Goal: Task Accomplishment & Management: Use online tool/utility

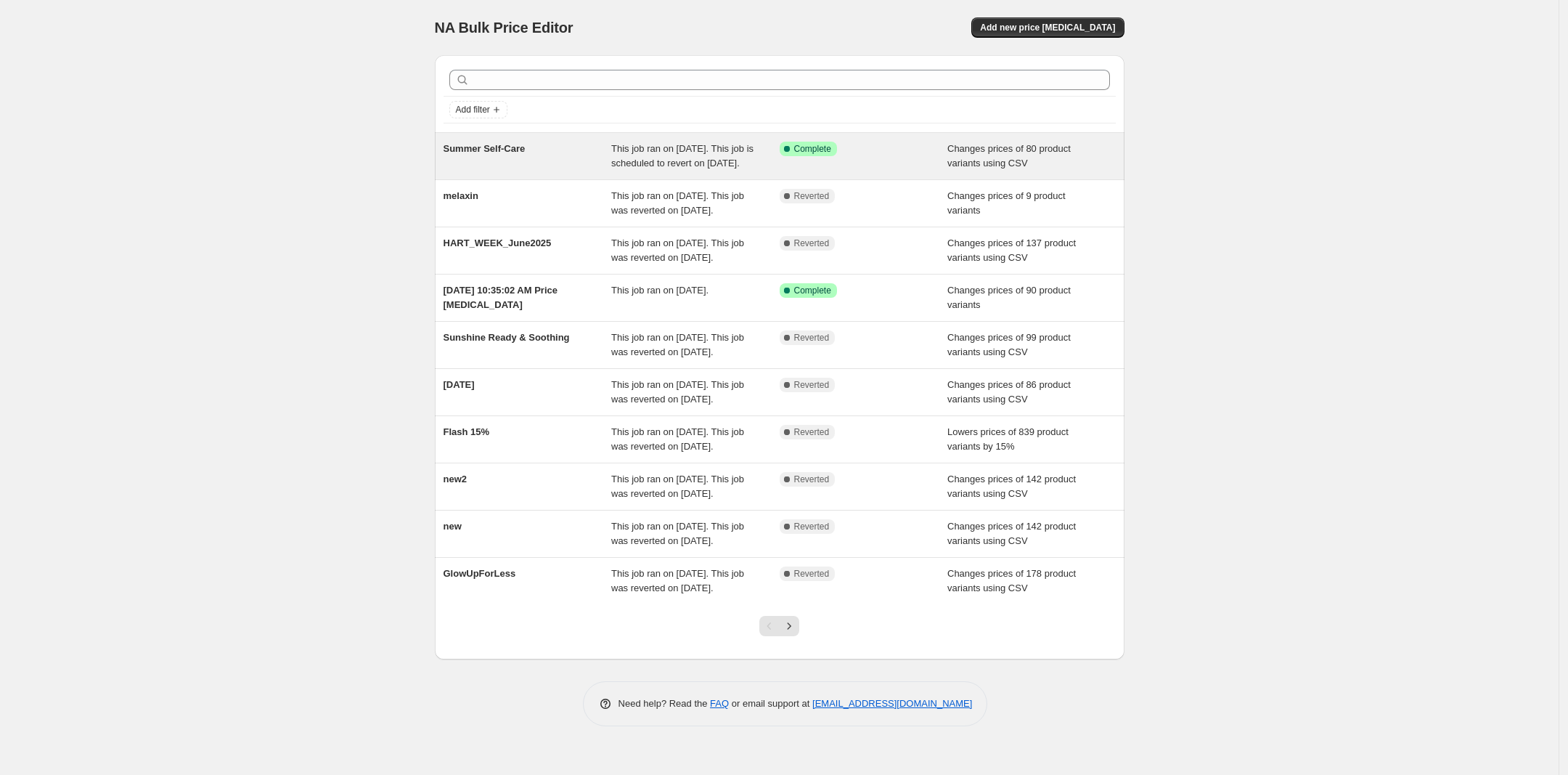
click at [513, 170] on div "Summer Self-Care" at bounding box center [528, 156] width 169 height 29
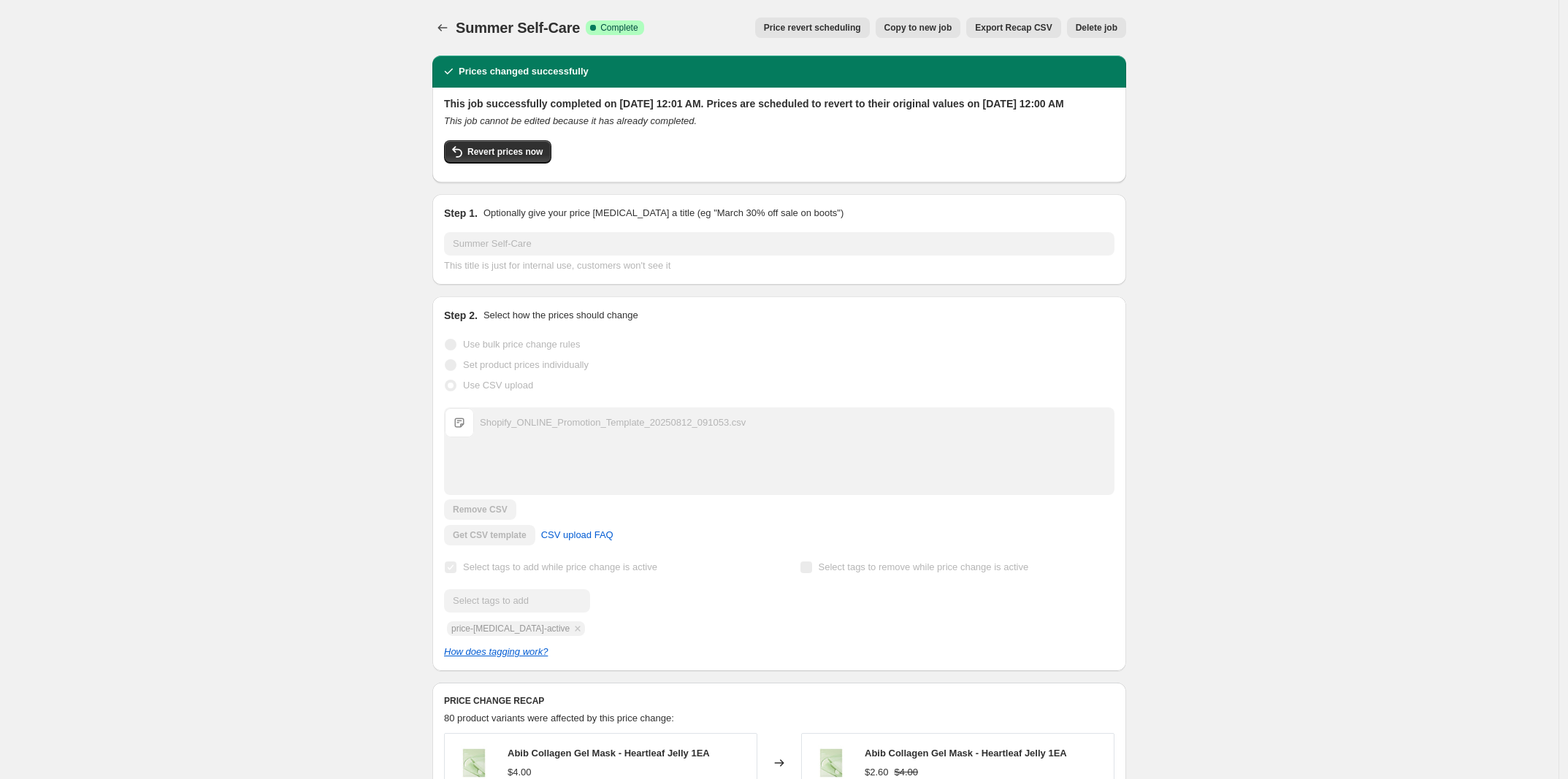
click at [957, 34] on button "Copy to new job" at bounding box center [918, 28] width 86 height 20
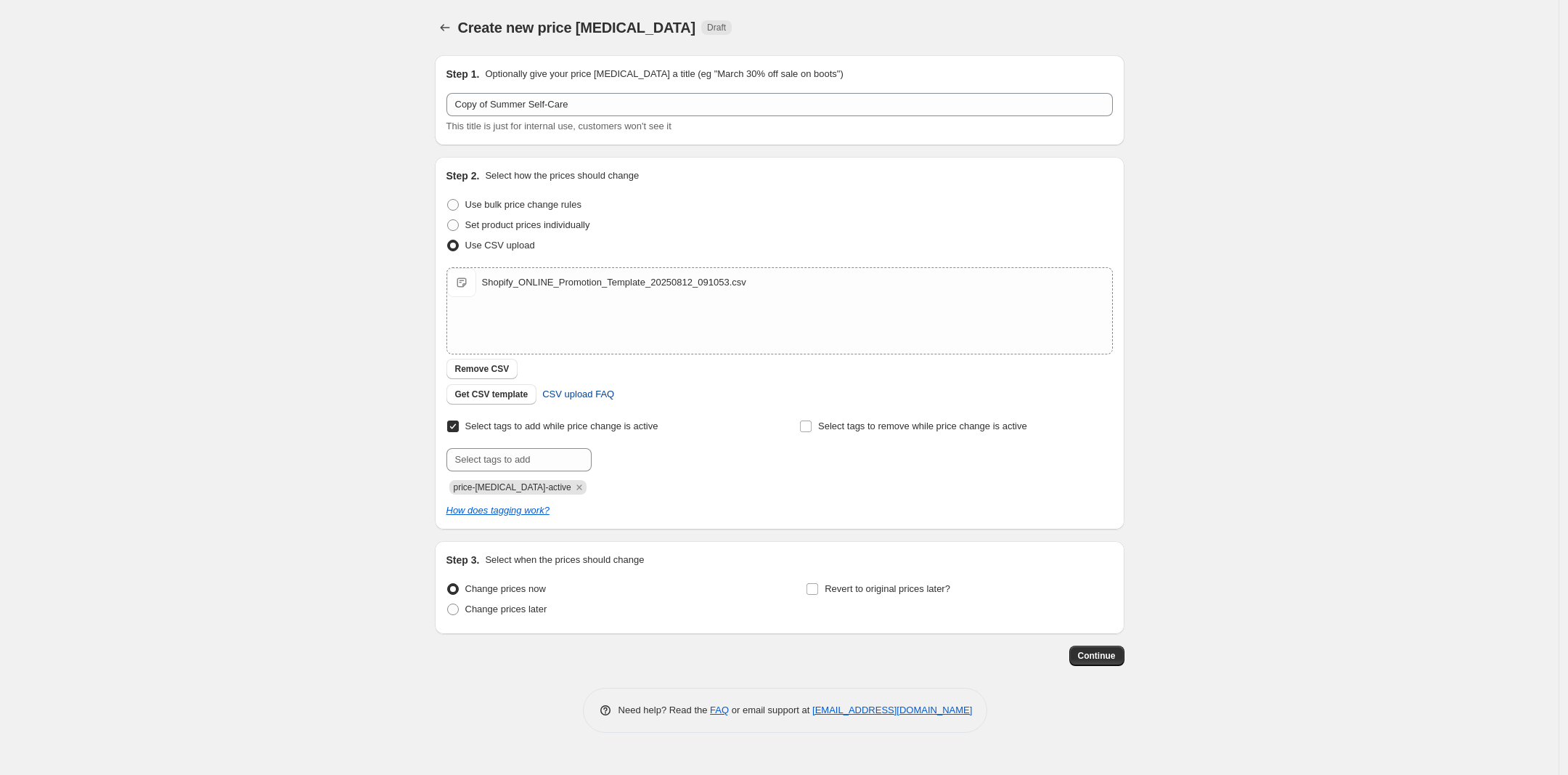
click at [562, 400] on span "CSV upload FAQ" at bounding box center [577, 394] width 72 height 14
click at [530, 773] on div "Create new price change job. This page is ready Create new price change job Dra…" at bounding box center [779, 387] width 1559 height 775
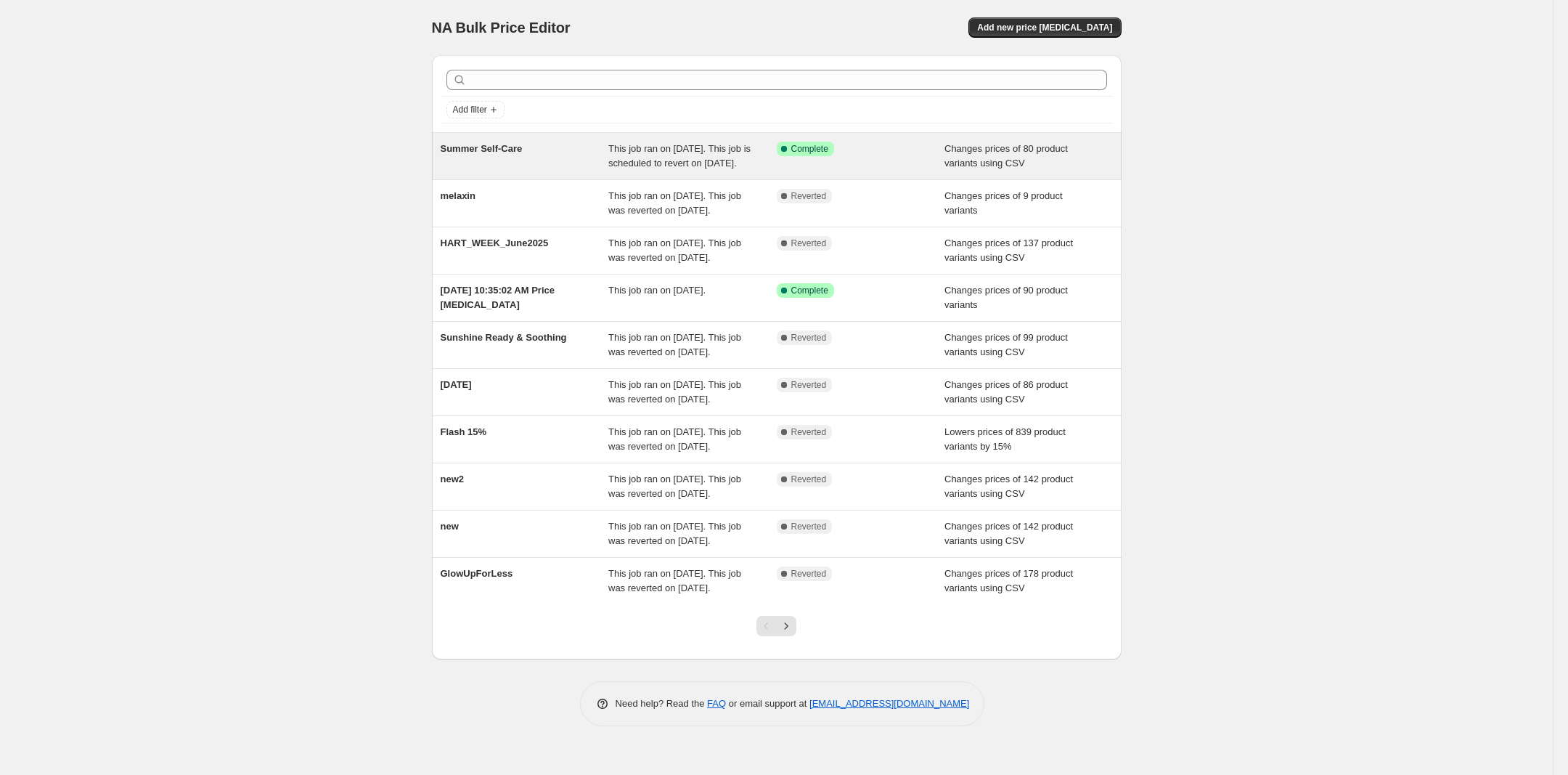
click at [573, 170] on div "Summer Self-Care" at bounding box center [525, 156] width 169 height 29
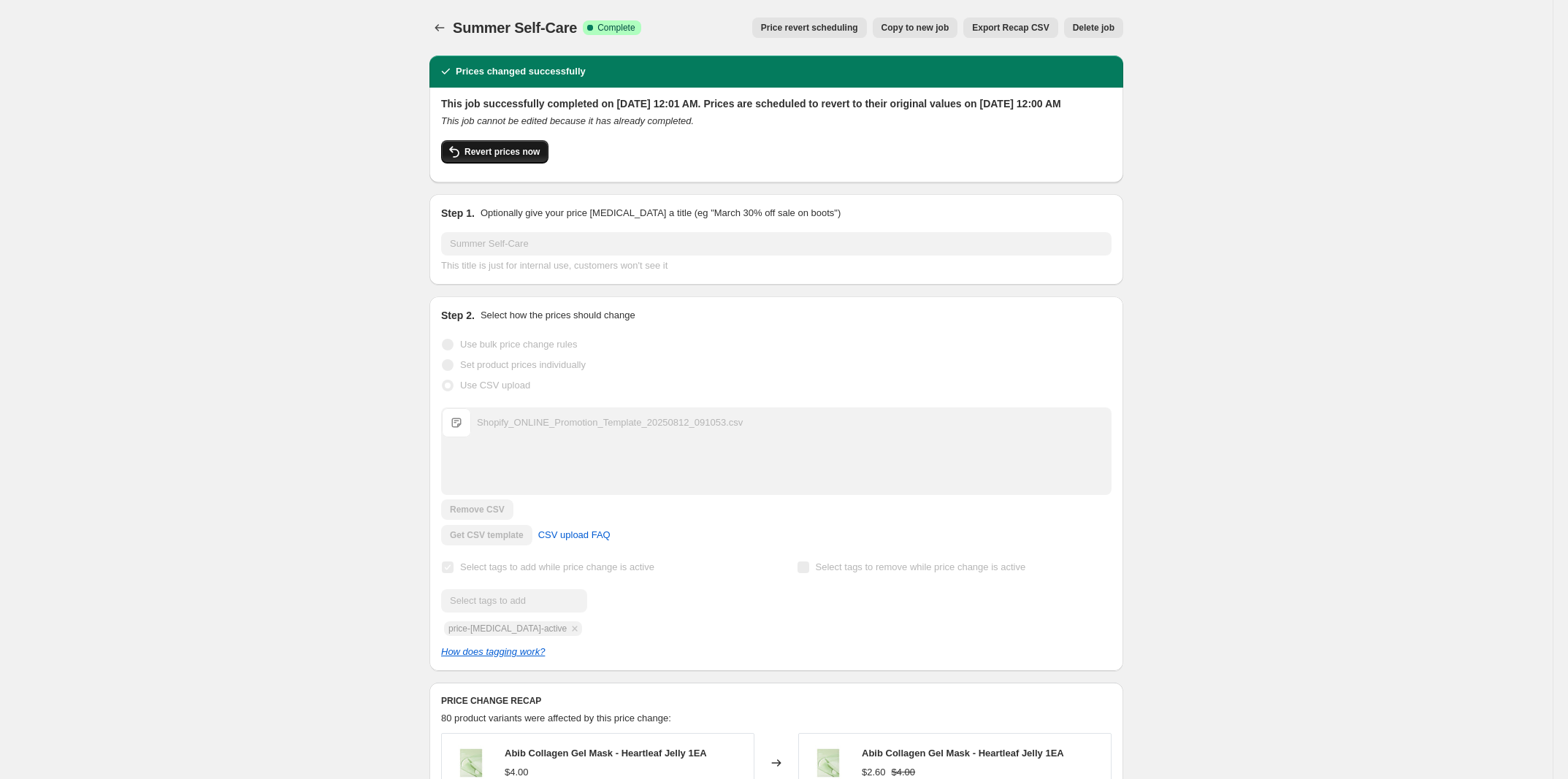
click at [518, 158] on span "Revert prices now" at bounding box center [502, 152] width 75 height 12
checkbox input "false"
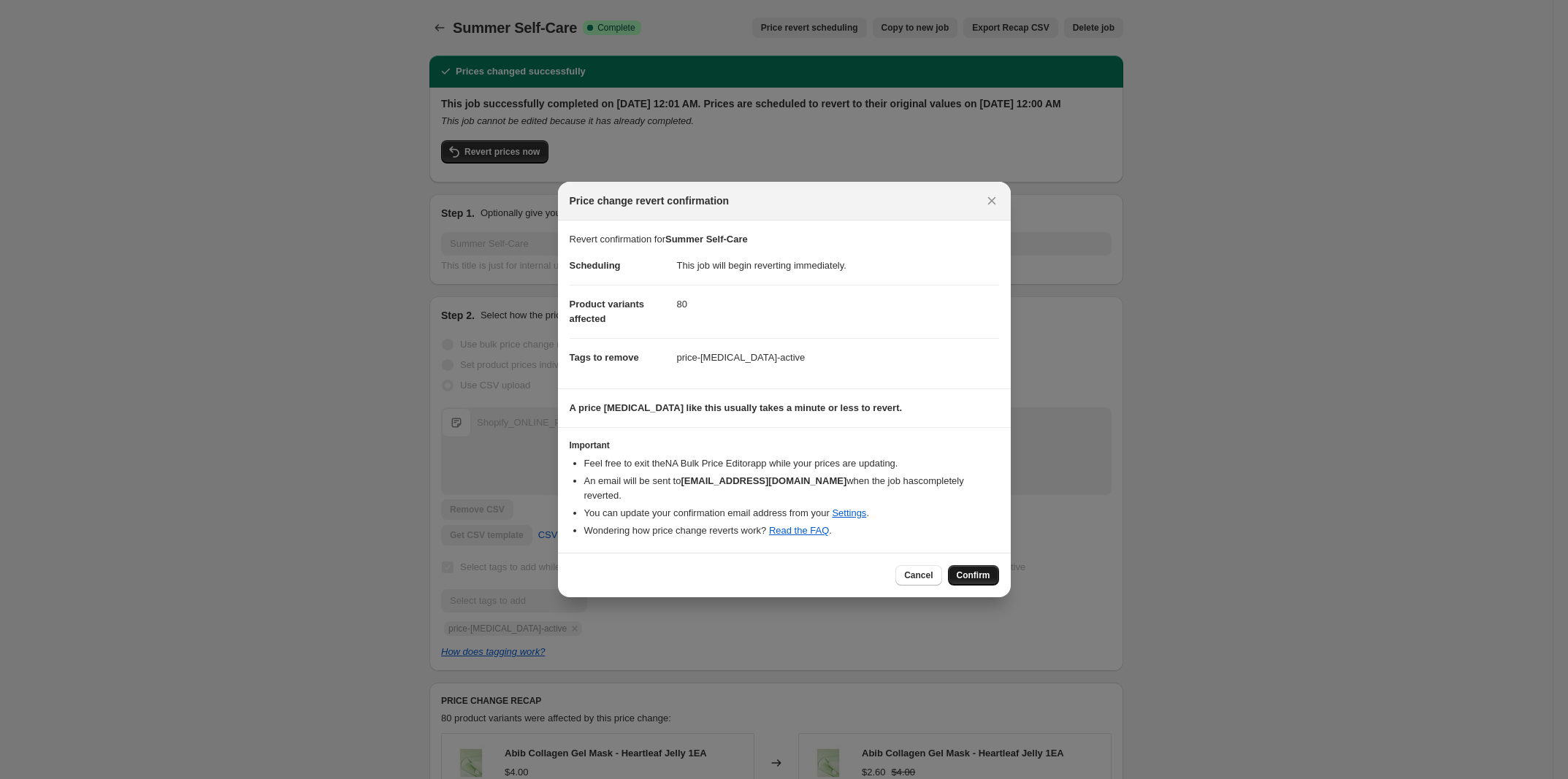
click at [985, 570] on span "Confirm" at bounding box center [974, 576] width 34 height 12
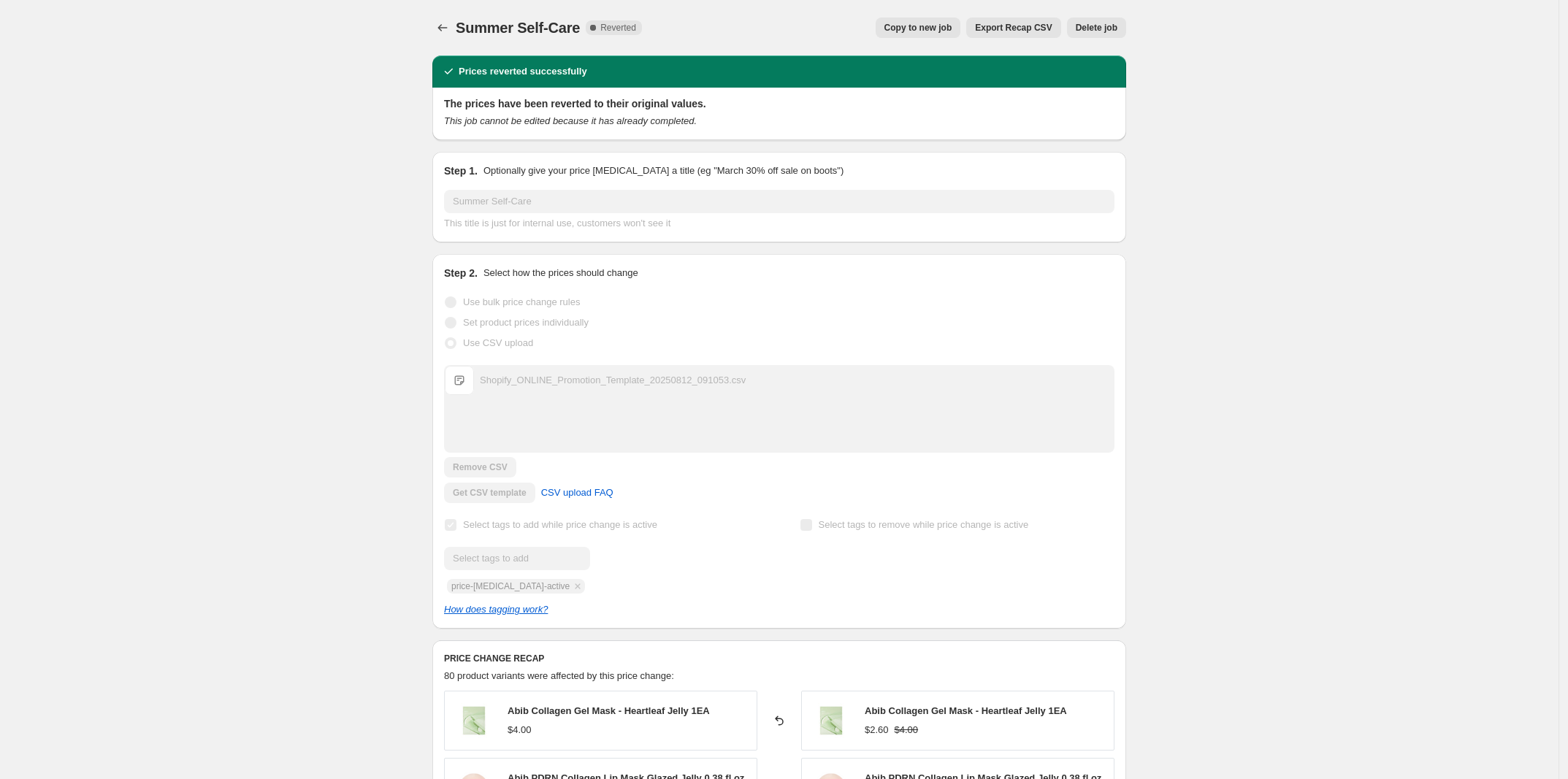
click at [922, 19] on button "Copy to new job" at bounding box center [918, 28] width 86 height 20
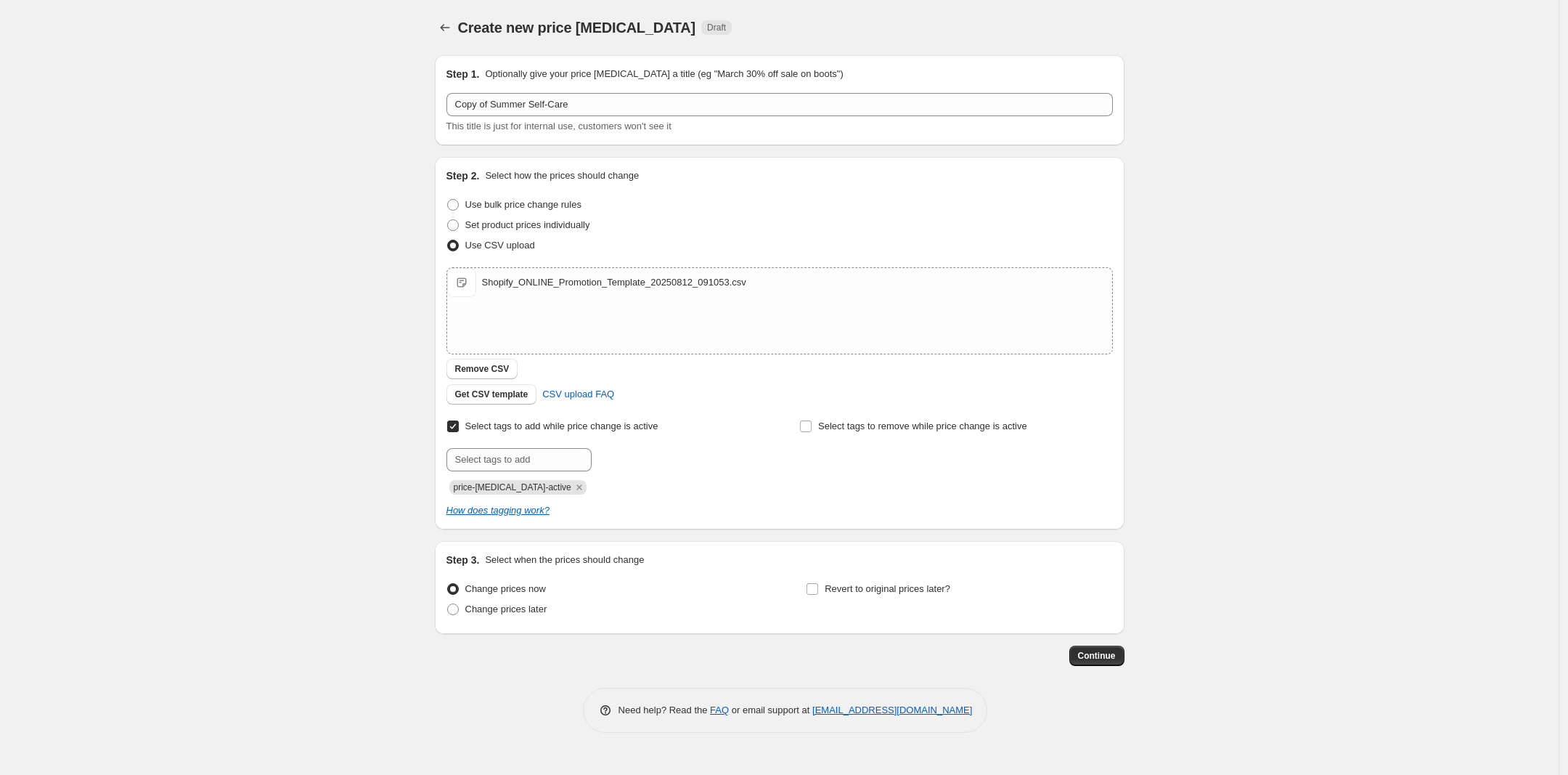
click at [597, 89] on div "Step 1. Optionally give your price change job a title (eg "March 30% off sale o…" at bounding box center [780, 100] width 666 height 67
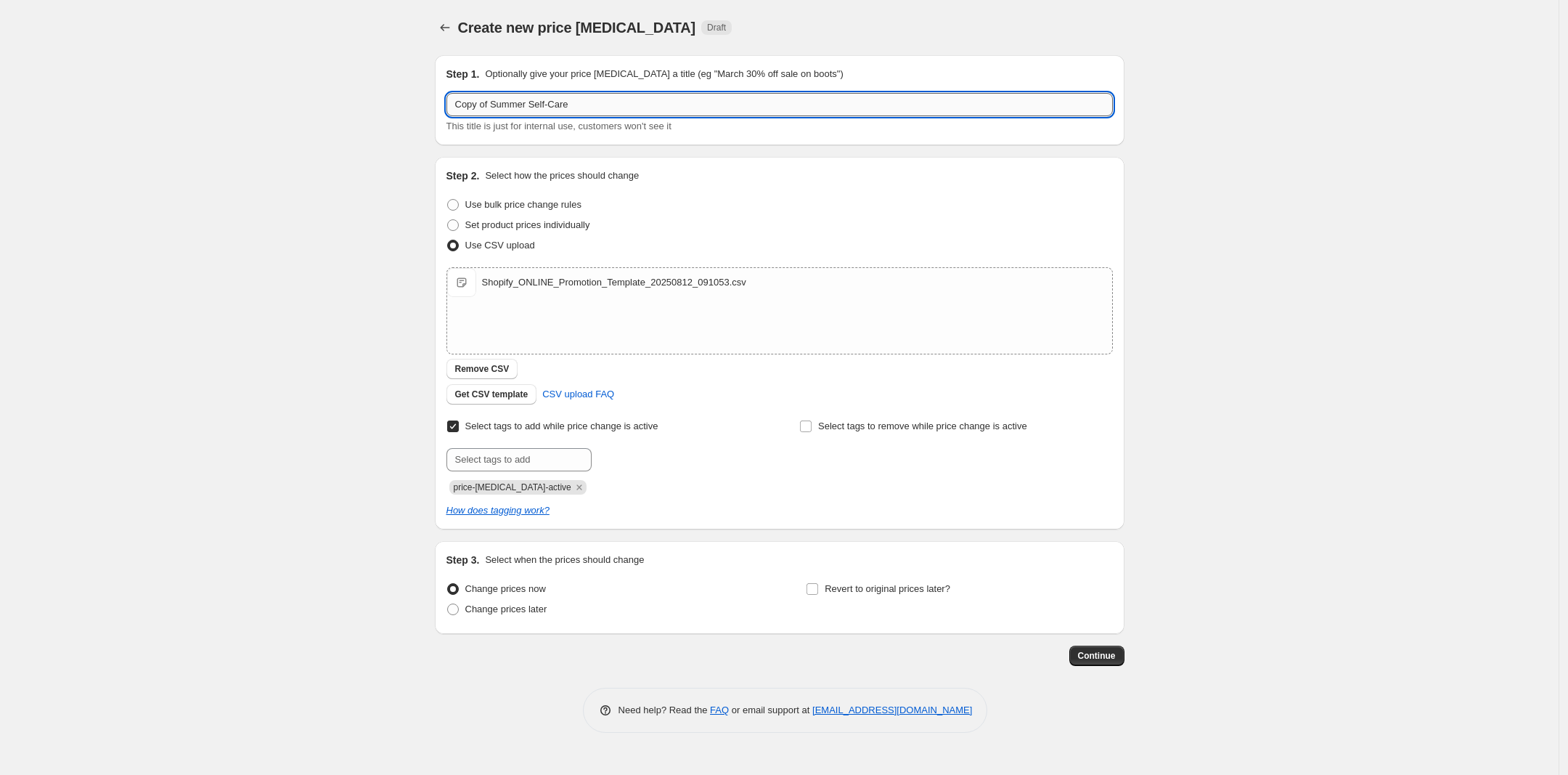
click at [621, 94] on input "Copy of Summer Self-Care" at bounding box center [780, 105] width 666 height 24
click at [661, 111] on input "Copy of Summer Self-Care 2" at bounding box center [780, 105] width 666 height 24
click at [659, 100] on input "Copy of Summer Self-Care 2" at bounding box center [780, 105] width 666 height 24
type input "Copy of Summer Self-Care | fixed"
click at [313, 258] on div "Create new price change job. This page is ready Create new price change job Dra…" at bounding box center [779, 387] width 1559 height 775
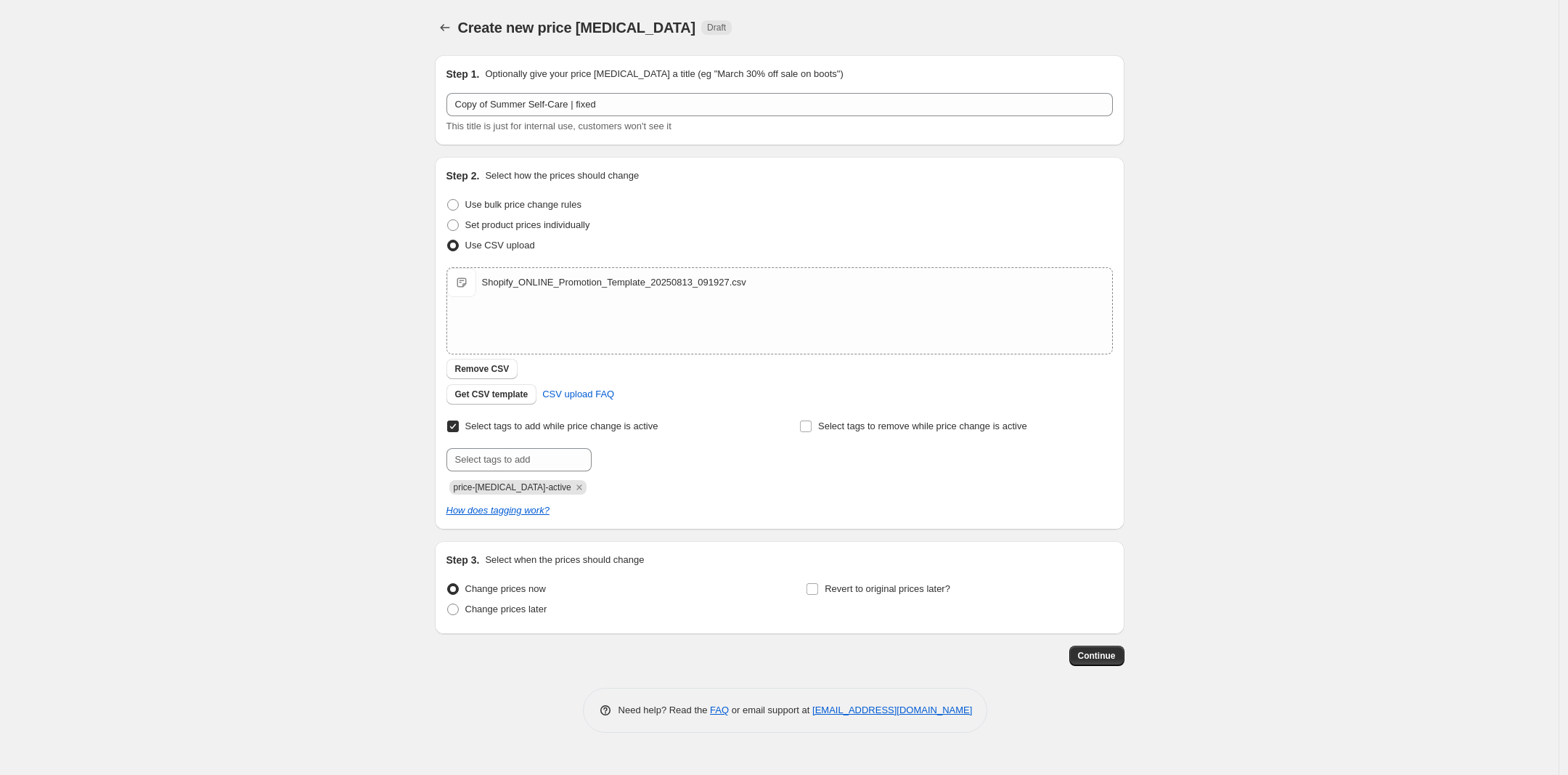
click at [969, 594] on div "Revert to original prices later?" at bounding box center [959, 600] width 306 height 44
click at [916, 592] on span "Revert to original prices later?" at bounding box center [887, 588] width 126 height 11
click at [818, 592] on input "Revert to original prices later?" at bounding box center [813, 589] width 12 height 12
checkbox input "true"
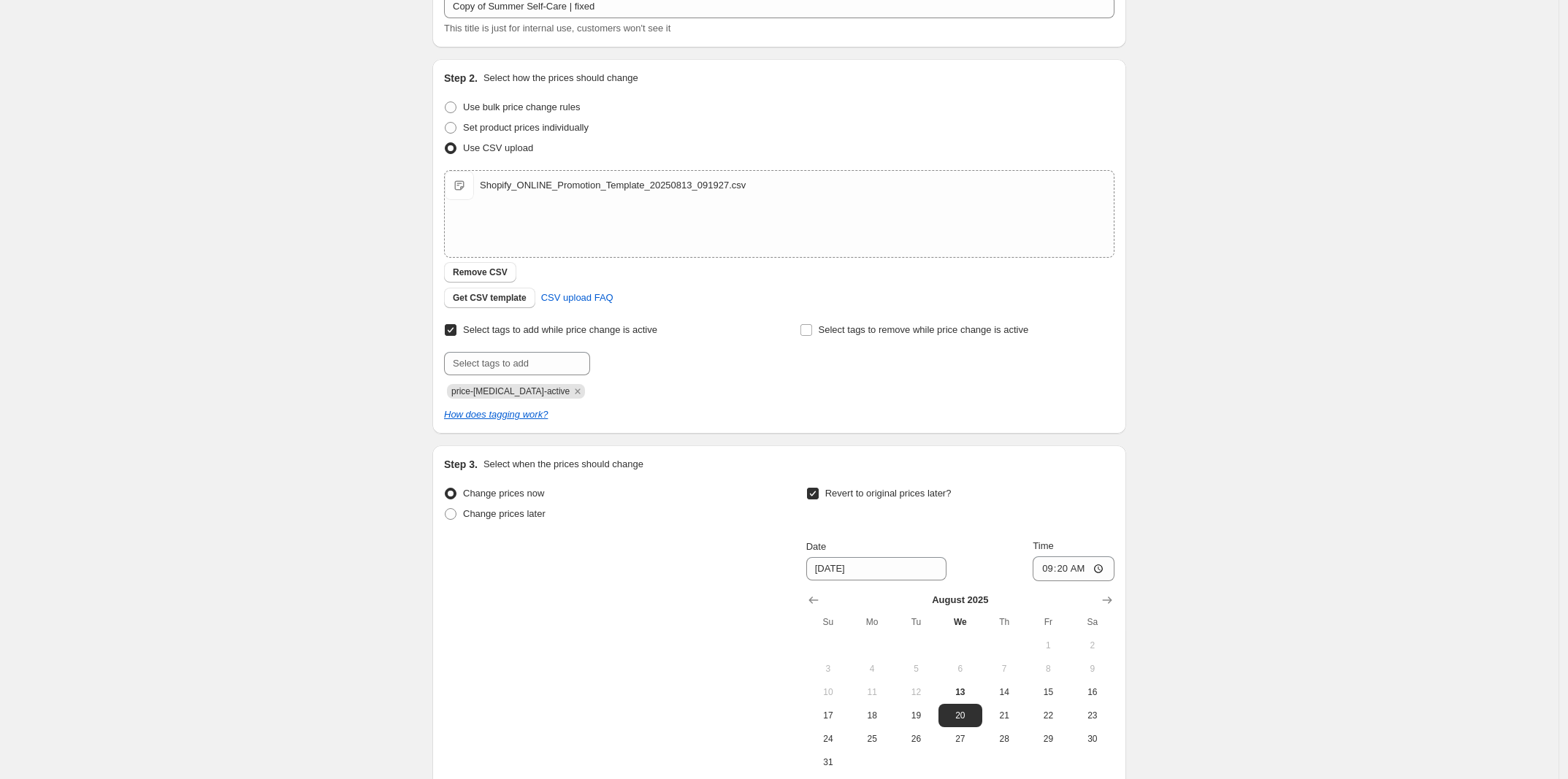
scroll to position [252, 0]
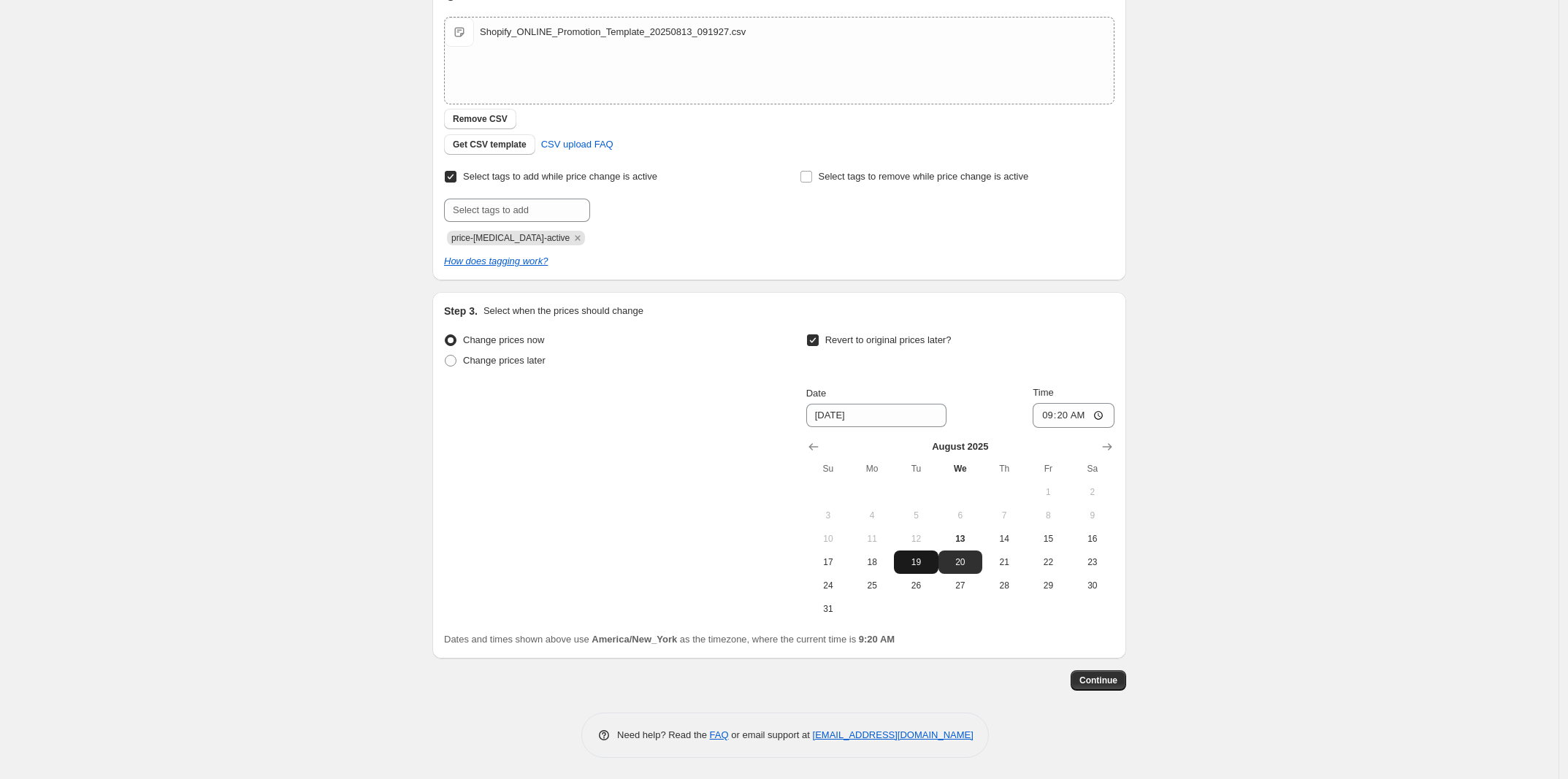
click at [918, 563] on span "19" at bounding box center [916, 562] width 32 height 12
click at [966, 553] on button "20" at bounding box center [960, 562] width 44 height 24
type input "[DATE]"
click at [1045, 420] on input "09:20" at bounding box center [1073, 415] width 81 height 25
type input "00:00"
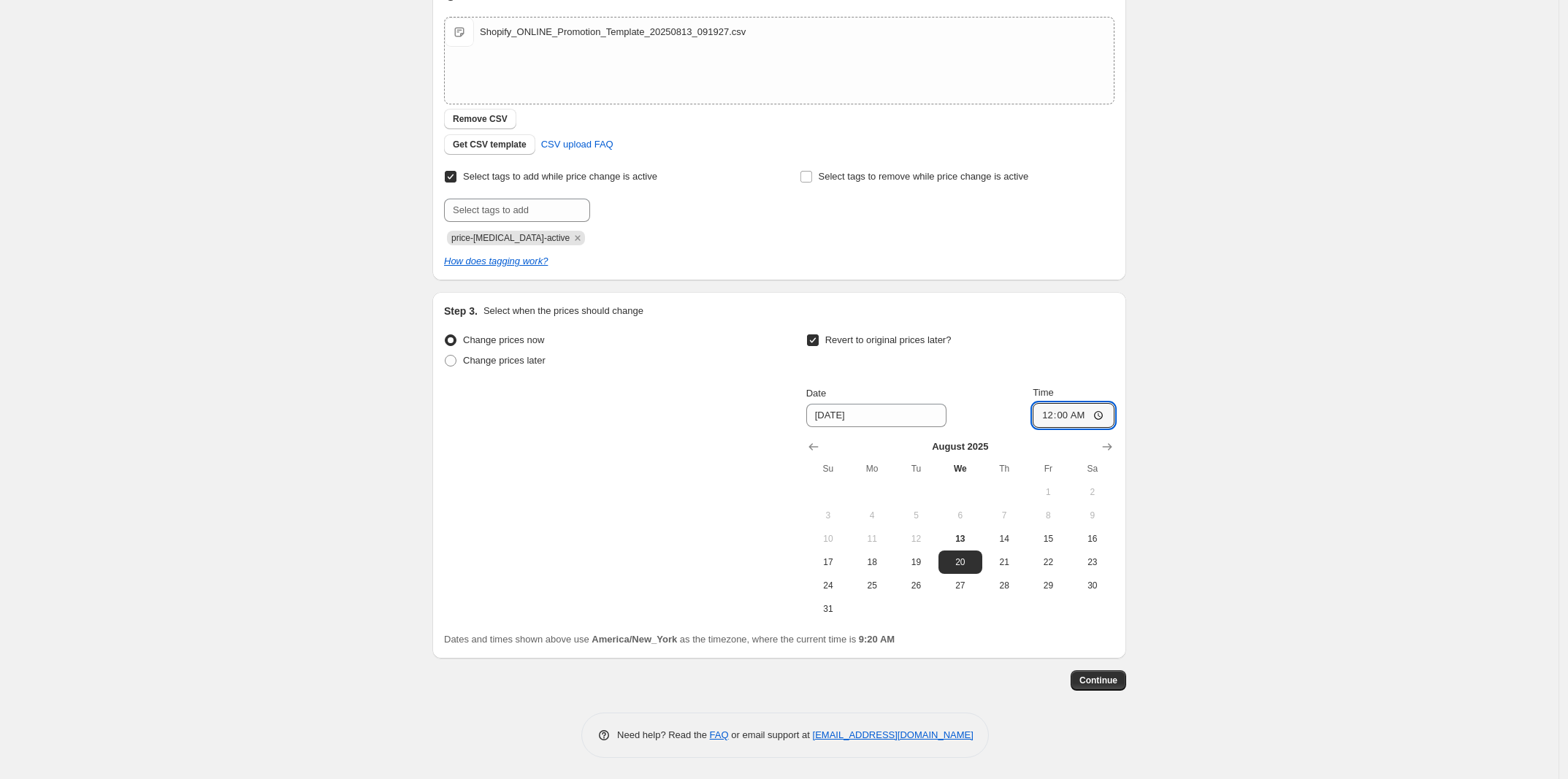
click at [1206, 462] on div "Create new price change job. This page is ready Create new price change job Dra…" at bounding box center [778, 264] width 1558 height 1032
click at [1116, 680] on span "Continue" at bounding box center [1098, 681] width 38 height 12
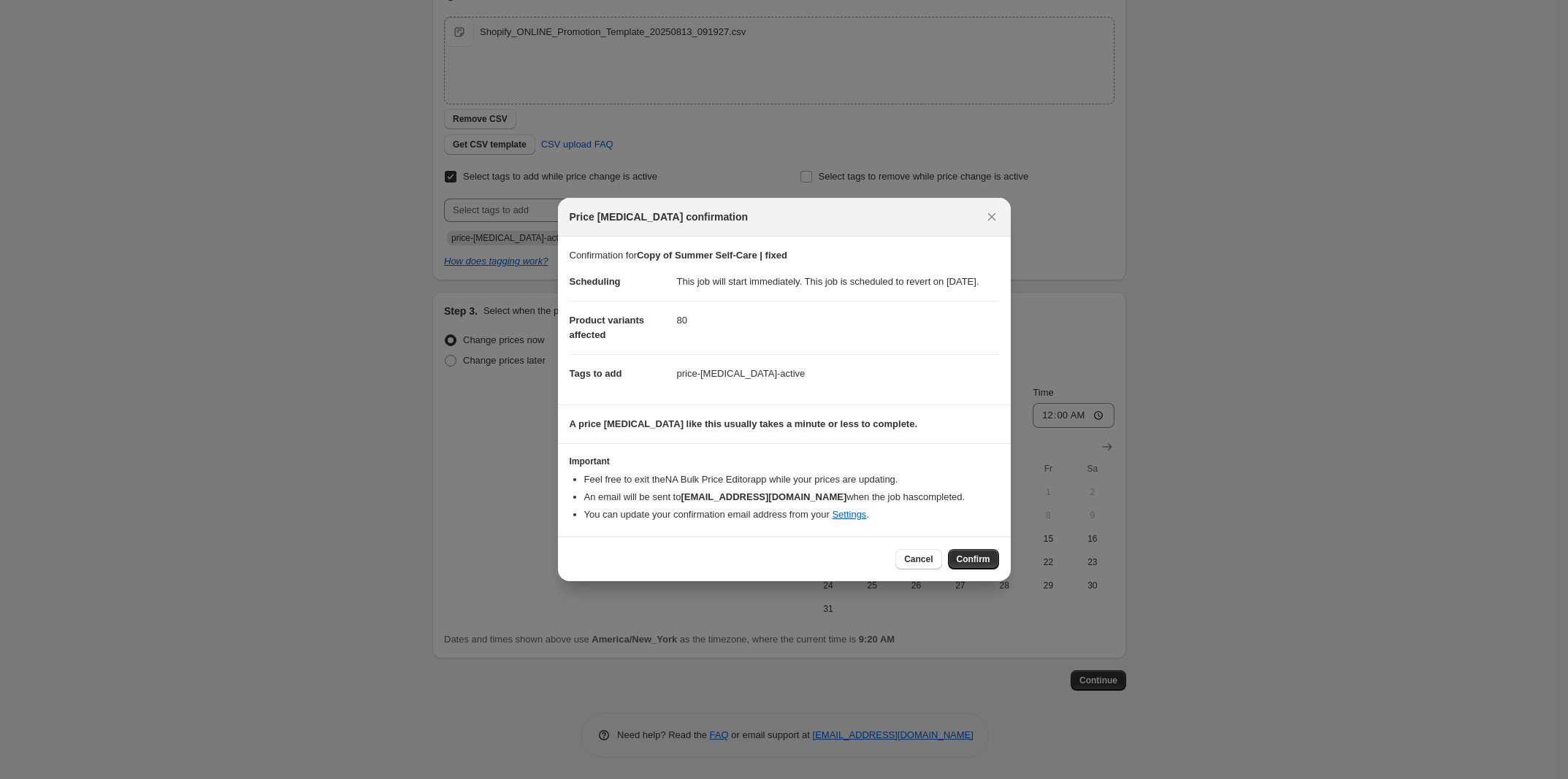
click at [948, 548] on div "Cancel Confirm" at bounding box center [784, 559] width 453 height 45
click at [958, 554] on div "Cancel Confirm" at bounding box center [784, 559] width 453 height 45
click at [969, 564] on span "Confirm" at bounding box center [974, 559] width 34 height 12
